Goal: Information Seeking & Learning: Find specific page/section

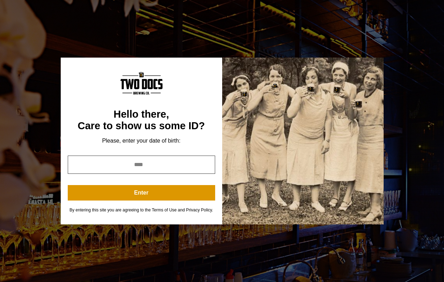
click at [204, 162] on input "*" at bounding box center [142, 165] width 148 height 18
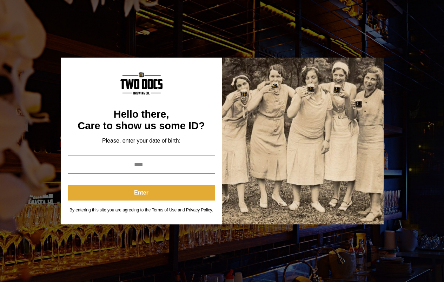
type input "****"
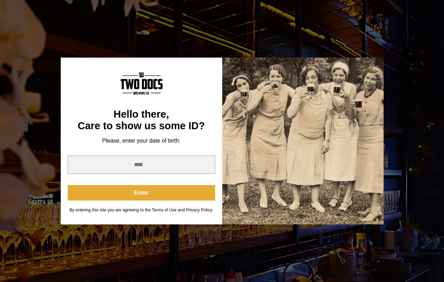
click at [148, 195] on button "Enter" at bounding box center [142, 192] width 148 height 15
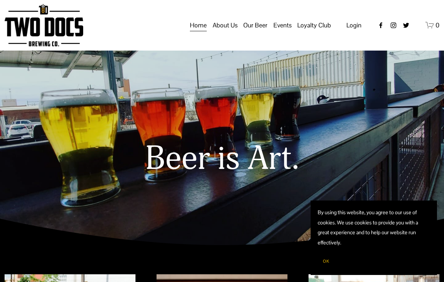
click at [0, 0] on span "Raiderland RED" at bounding box center [0, 0] width 0 height 0
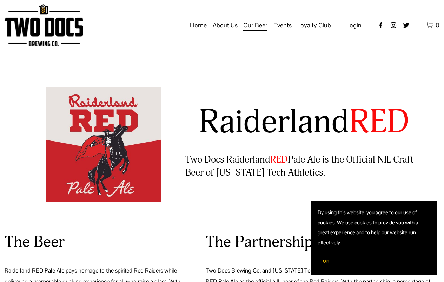
click at [0, 0] on span "Distribution Map" at bounding box center [0, 0] width 0 height 0
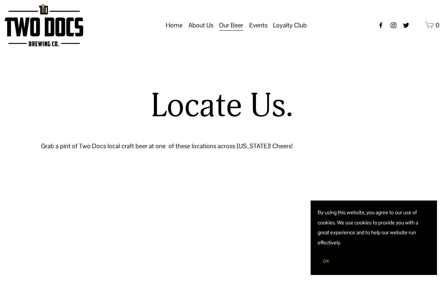
select select "**"
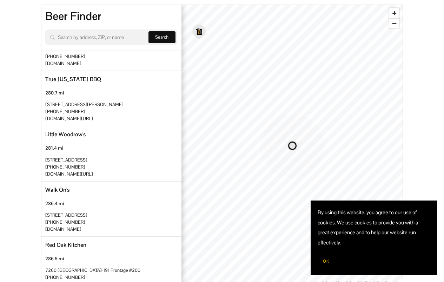
scroll to position [272, 0]
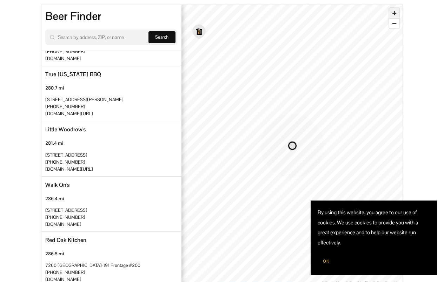
click at [396, 17] on span "Zoom in" at bounding box center [395, 13] width 10 height 10
click at [392, 23] on span "Zoom out" at bounding box center [395, 24] width 10 height 10
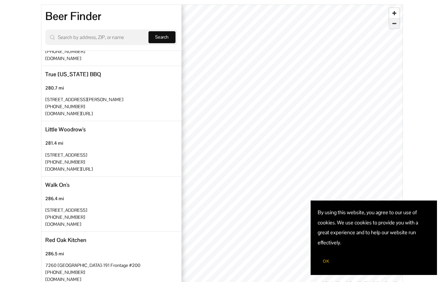
click at [392, 23] on span "Zoom out" at bounding box center [395, 24] width 10 height 10
click at [393, 15] on span "Zoom in" at bounding box center [395, 13] width 10 height 10
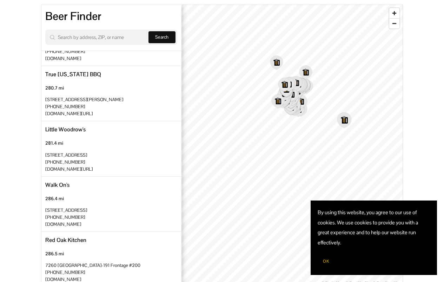
click at [345, 122] on icon "Map marker" at bounding box center [345, 120] width 14 height 15
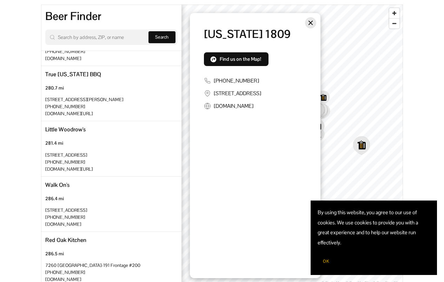
click at [309, 21] on icon "Close" at bounding box center [311, 23] width 6 height 6
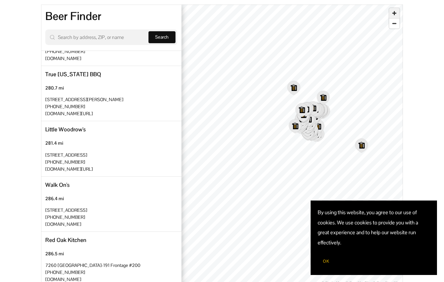
click at [397, 11] on span "Zoom in" at bounding box center [395, 13] width 10 height 10
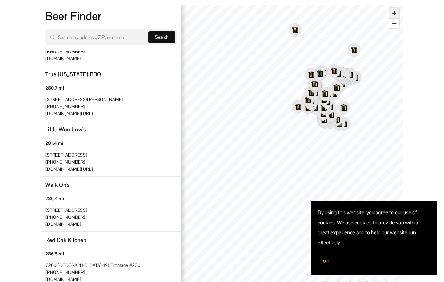
click at [397, 11] on span "Zoom in" at bounding box center [395, 13] width 10 height 10
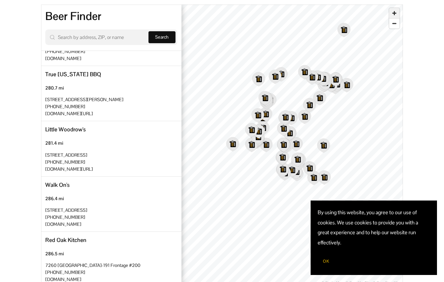
click at [396, 14] on span "Zoom in" at bounding box center [395, 13] width 10 height 10
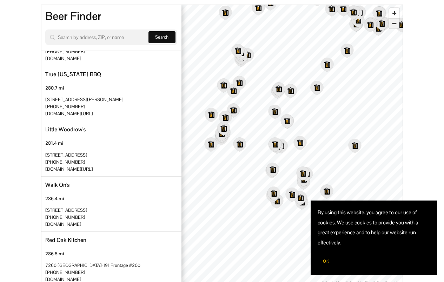
click at [396, 25] on span "Zoom out" at bounding box center [395, 24] width 10 height 10
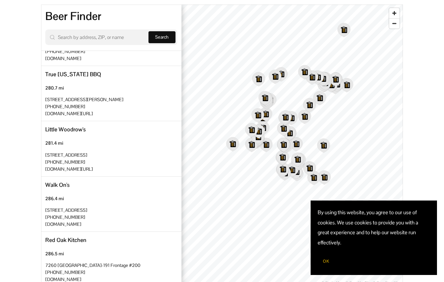
click at [324, 262] on span "OK" at bounding box center [326, 262] width 6 height 6
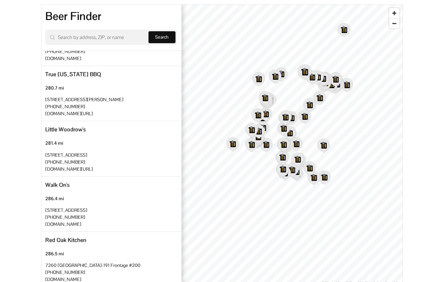
click at [305, 74] on icon "Map marker" at bounding box center [305, 72] width 14 height 15
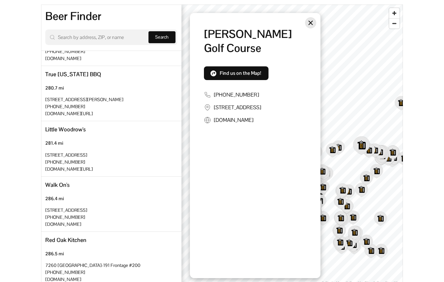
click at [311, 24] on icon "Close" at bounding box center [311, 23] width 4 height 4
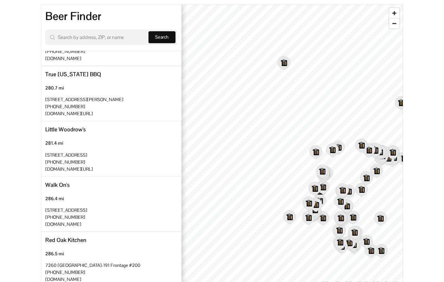
click at [378, 150] on icon "Map marker" at bounding box center [375, 150] width 14 height 15
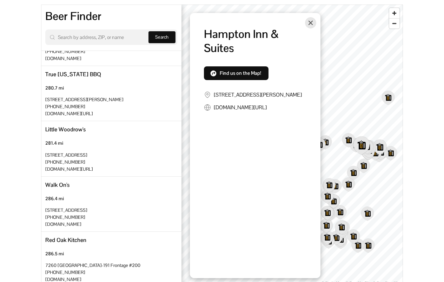
click at [382, 147] on icon "Map marker" at bounding box center [380, 147] width 14 height 15
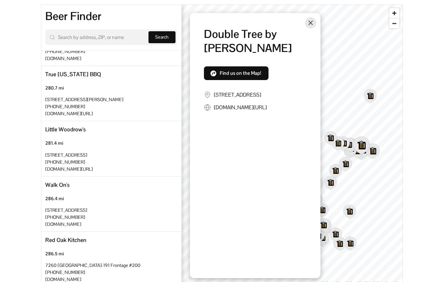
click at [375, 157] on icon "Map marker" at bounding box center [373, 151] width 14 height 15
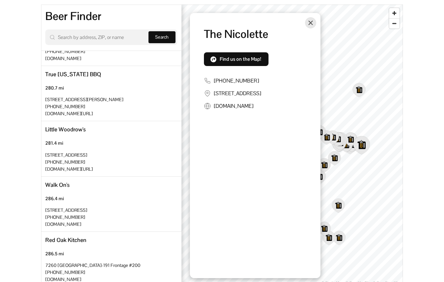
click at [353, 151] on icon "Map marker" at bounding box center [361, 145] width 17 height 19
click at [352, 149] on icon "Map marker" at bounding box center [346, 145] width 14 height 15
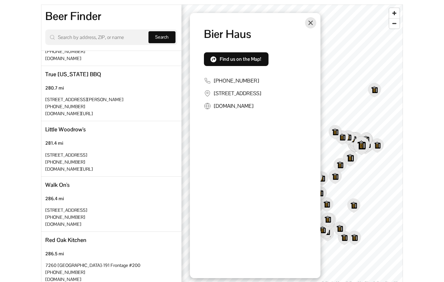
click at [352, 161] on icon "Map marker" at bounding box center [351, 158] width 14 height 15
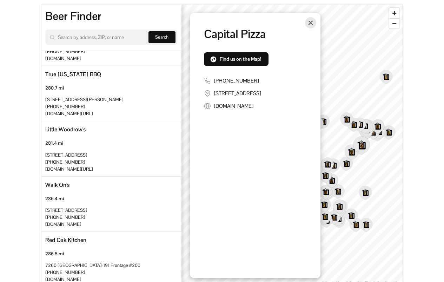
click at [352, 154] on icon "Map marker" at bounding box center [352, 152] width 14 height 15
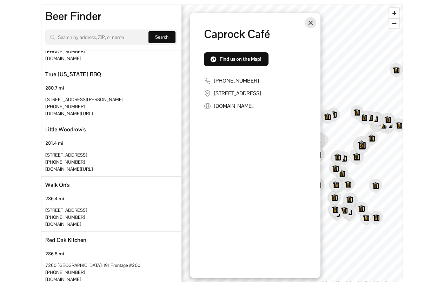
click at [357, 157] on icon "Map marker" at bounding box center [357, 157] width 14 height 15
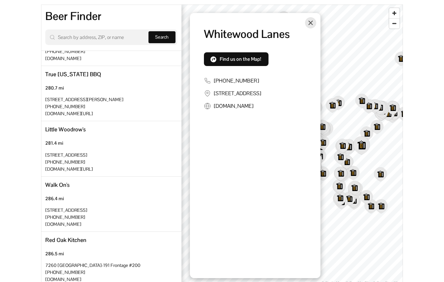
click at [350, 151] on icon "Map marker" at bounding box center [349, 146] width 14 height 15
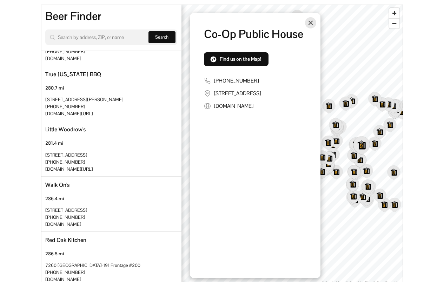
click at [354, 145] on icon "Map marker" at bounding box center [361, 146] width 17 height 18
click at [353, 145] on icon "Map marker" at bounding box center [356, 144] width 14 height 15
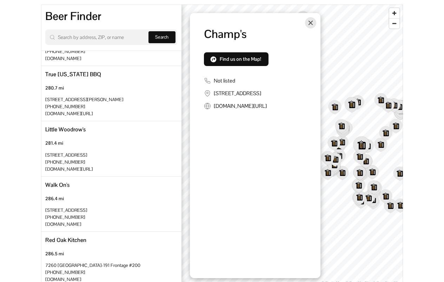
click at [353, 105] on icon "Map marker" at bounding box center [352, 104] width 14 height 15
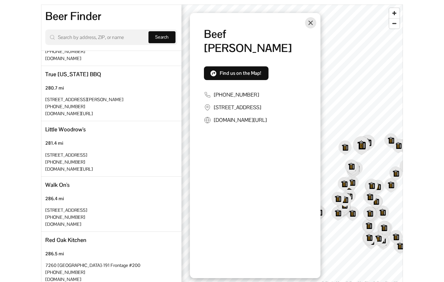
click at [371, 143] on icon "Map marker" at bounding box center [368, 142] width 14 height 15
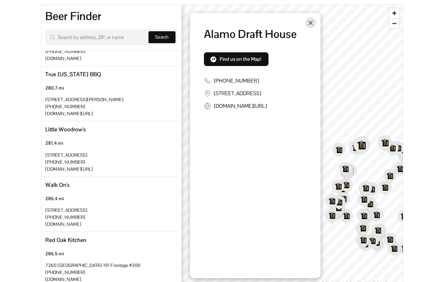
click at [385, 144] on icon "Map marker" at bounding box center [385, 143] width 14 height 15
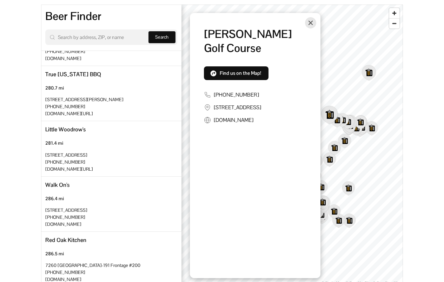
click at [369, 75] on icon "Map marker" at bounding box center [369, 72] width 14 height 15
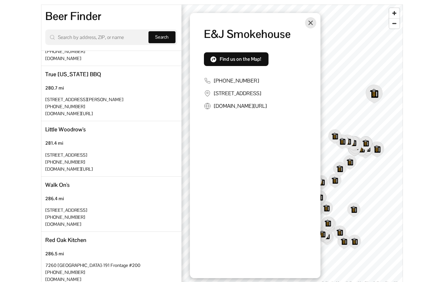
click at [379, 152] on icon "Map marker" at bounding box center [377, 149] width 14 height 15
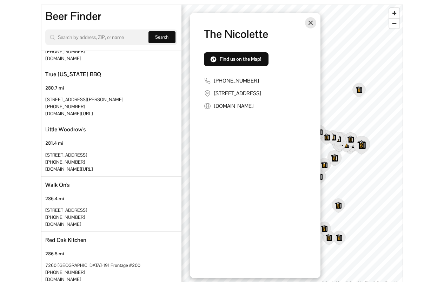
click at [339, 159] on icon "Map marker" at bounding box center [335, 158] width 14 height 15
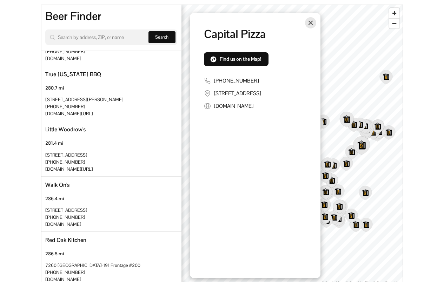
click at [347, 124] on icon "Map marker" at bounding box center [347, 119] width 14 height 15
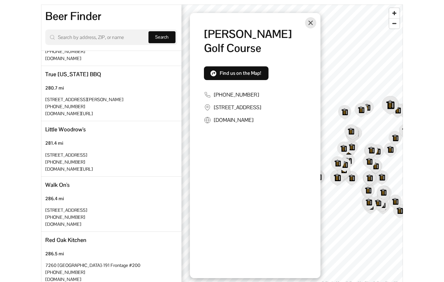
click at [338, 181] on icon "Map marker" at bounding box center [338, 177] width 14 height 15
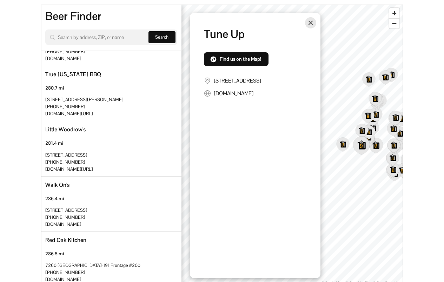
click at [377, 149] on icon "Map marker" at bounding box center [376, 145] width 14 height 15
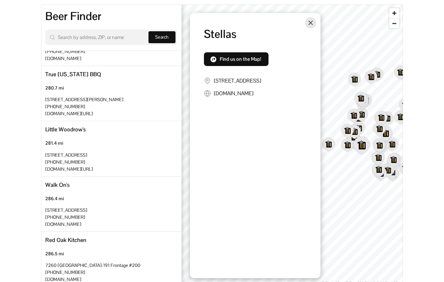
click at [380, 142] on icon "Map marker" at bounding box center [385, 134] width 15 height 16
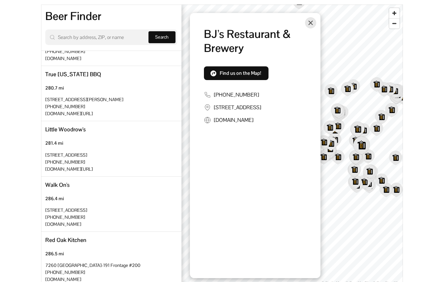
click at [356, 129] on icon "Map marker" at bounding box center [358, 129] width 14 height 15
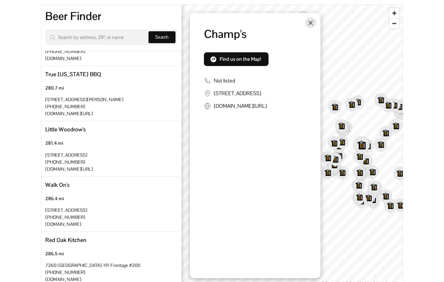
click at [358, 156] on icon "Map marker" at bounding box center [361, 145] width 17 height 19
click at [359, 159] on icon "Map marker" at bounding box center [360, 156] width 14 height 15
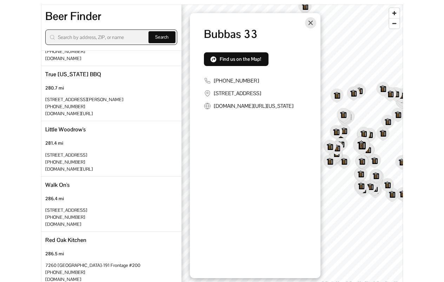
click at [92, 35] on input "Search by address, ZIP, or name" at bounding box center [100, 37] width 84 height 8
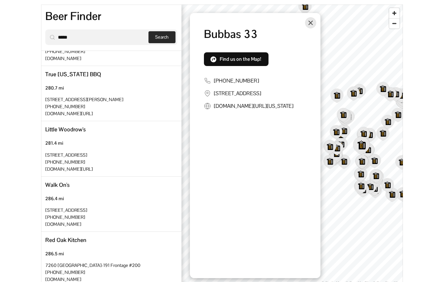
click at [159, 38] on span "Search" at bounding box center [161, 37] width 13 height 6
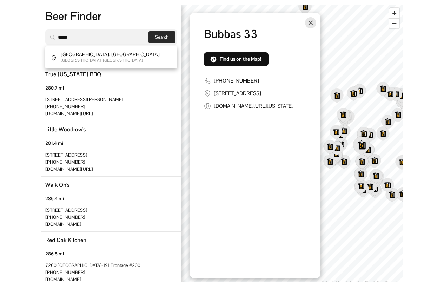
click at [159, 38] on span "Search" at bounding box center [161, 37] width 13 height 6
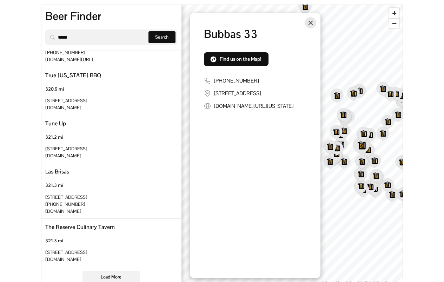
scroll to position [876, 0]
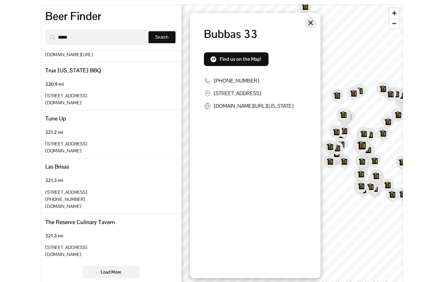
click at [308, 24] on icon "Close" at bounding box center [311, 23] width 6 height 6
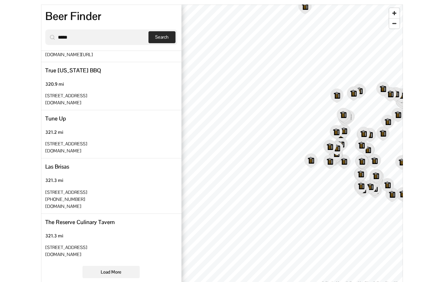
click at [161, 35] on span "Search" at bounding box center [162, 37] width 26 height 11
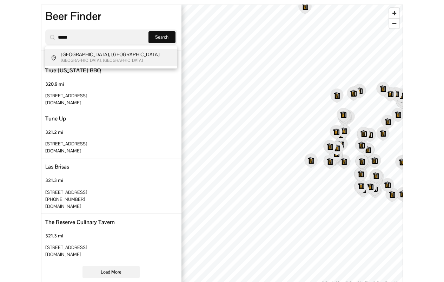
click at [99, 53] on div "[GEOGRAPHIC_DATA], [GEOGRAPHIC_DATA]" at bounding box center [111, 54] width 101 height 7
type input "**********"
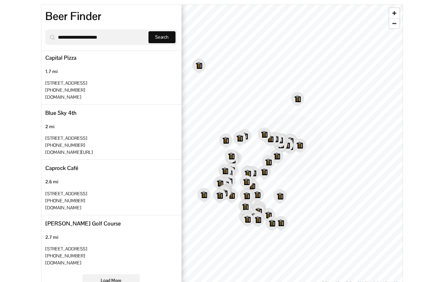
scroll to position [890, 0]
